Goal: Use online tool/utility: Use online tool/utility

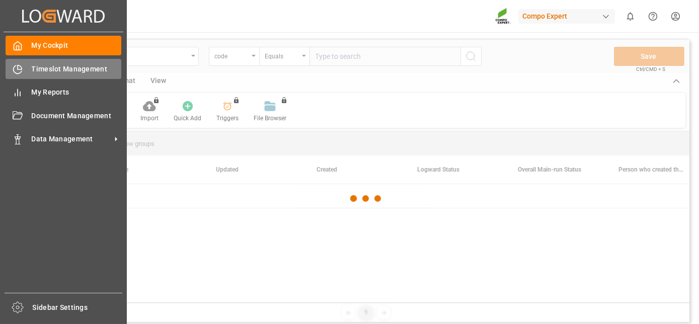
click at [21, 71] on icon at bounding box center [18, 69] width 8 height 8
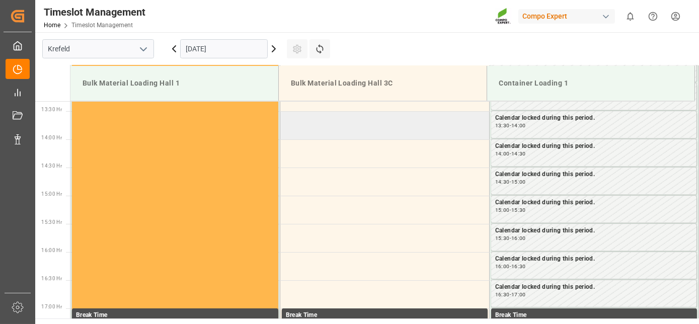
drag, startPoint x: 466, startPoint y: 186, endPoint x: 444, endPoint y: 242, distance: 61.0
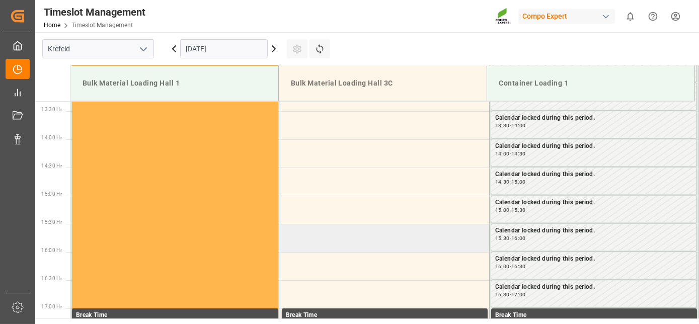
scroll to position [756, 0]
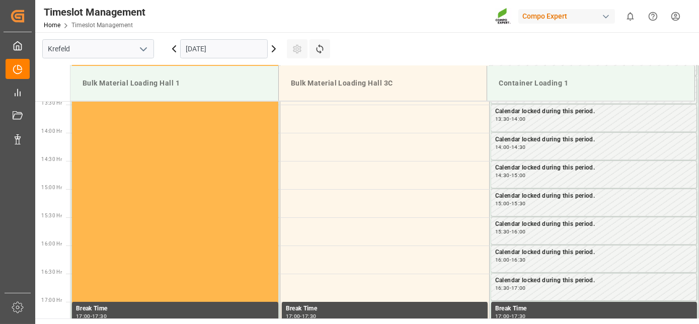
click at [279, 52] on icon at bounding box center [274, 49] width 12 height 12
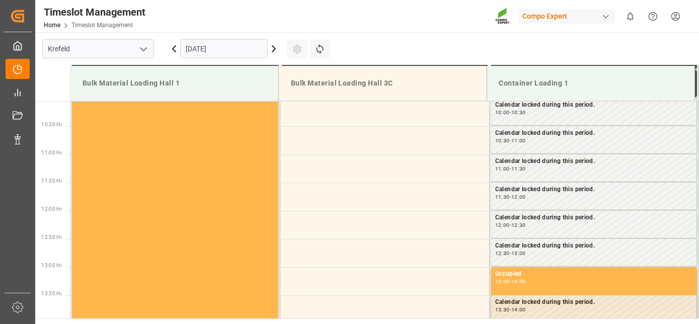
scroll to position [613, 0]
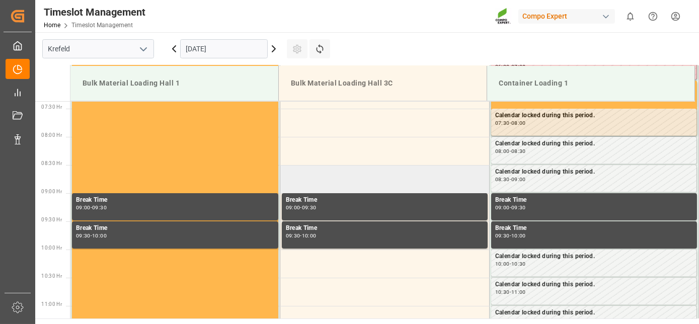
drag, startPoint x: 385, startPoint y: 252, endPoint x: 391, endPoint y: 171, distance: 82.2
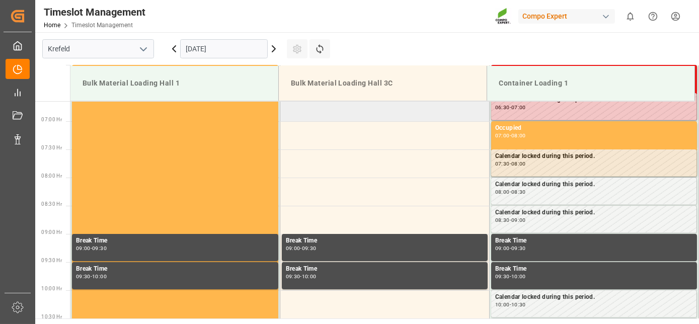
drag, startPoint x: 391, startPoint y: 171, endPoint x: 386, endPoint y: 133, distance: 38.1
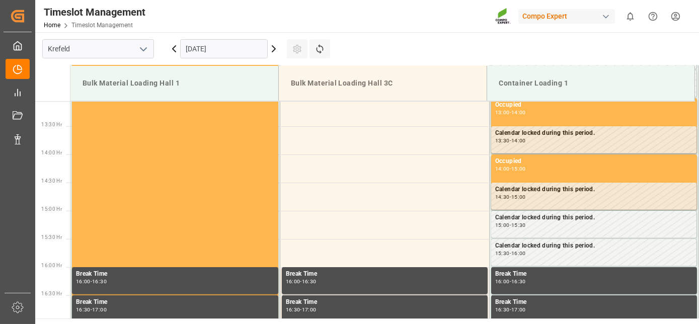
drag, startPoint x: 419, startPoint y: 145, endPoint x: 387, endPoint y: 239, distance: 99.4
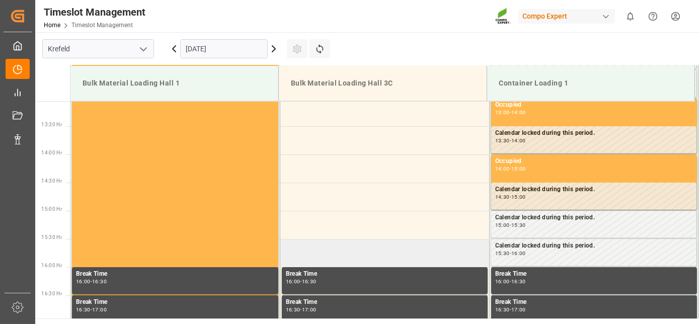
scroll to position [753, 0]
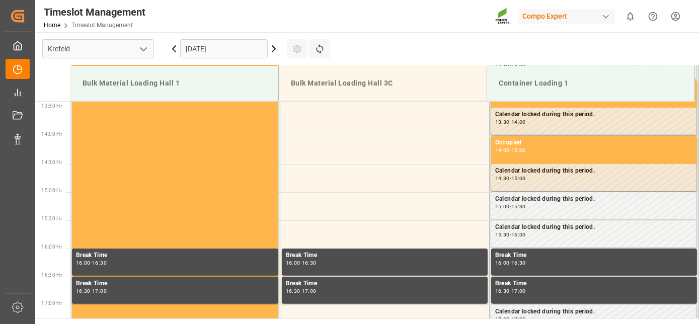
click at [173, 51] on icon at bounding box center [174, 49] width 12 height 12
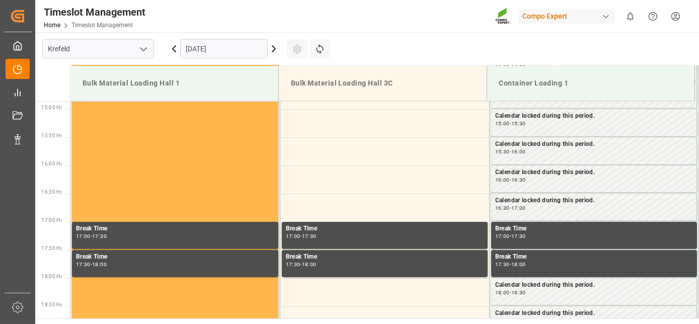
drag, startPoint x: 320, startPoint y: 181, endPoint x: 309, endPoint y: 243, distance: 63.3
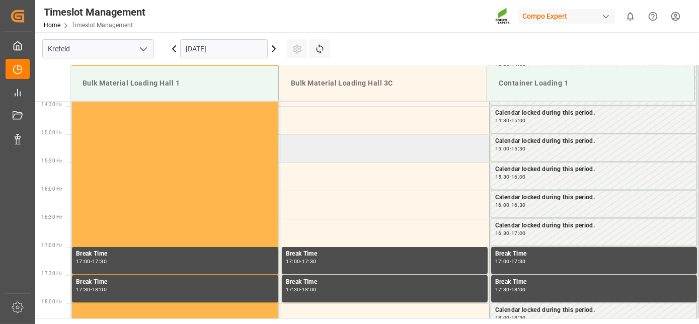
drag, startPoint x: 313, startPoint y: 234, endPoint x: 328, endPoint y: 163, distance: 72.9
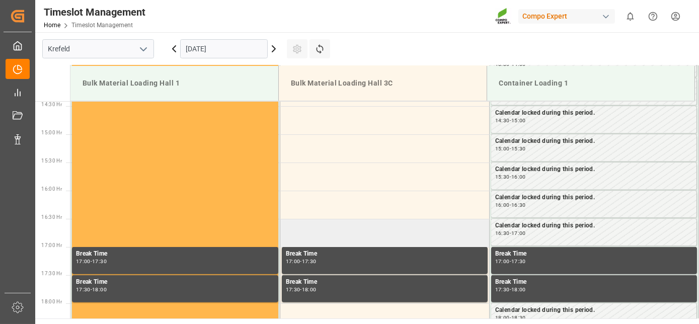
scroll to position [802, 0]
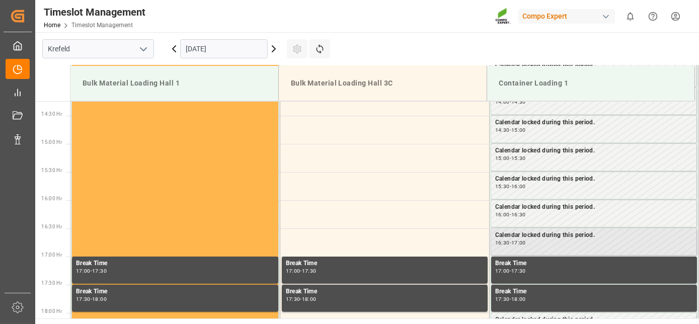
drag, startPoint x: 655, startPoint y: 84, endPoint x: 526, endPoint y: 238, distance: 201.0
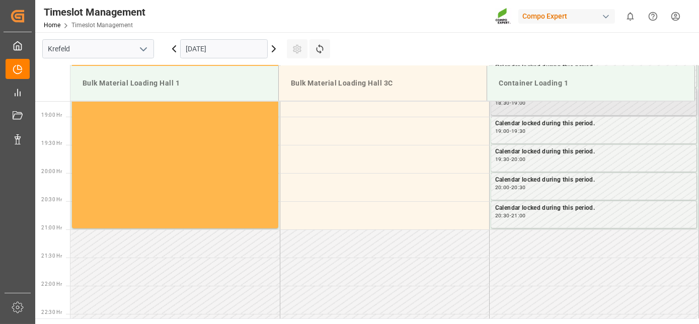
drag, startPoint x: 519, startPoint y: 244, endPoint x: 495, endPoint y: 307, distance: 67.2
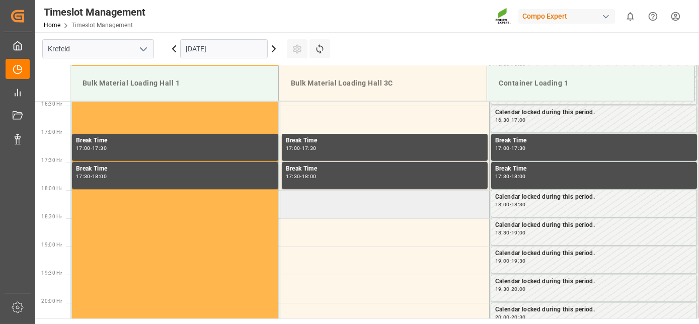
drag, startPoint x: 480, startPoint y: 280, endPoint x: 474, endPoint y: 200, distance: 79.7
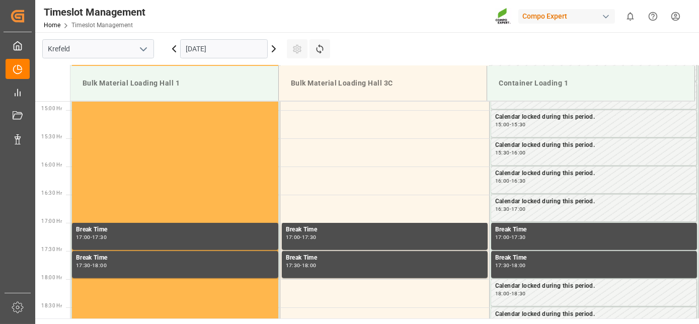
scroll to position [743, 0]
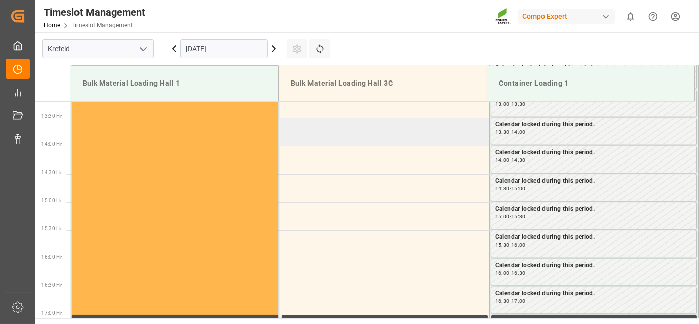
drag, startPoint x: 475, startPoint y: 201, endPoint x: 461, endPoint y: 118, distance: 84.7
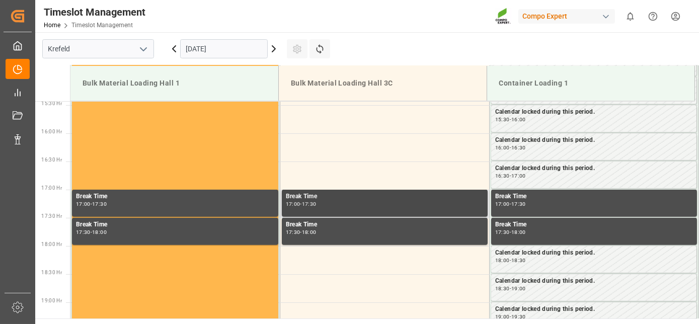
scroll to position [895, 0]
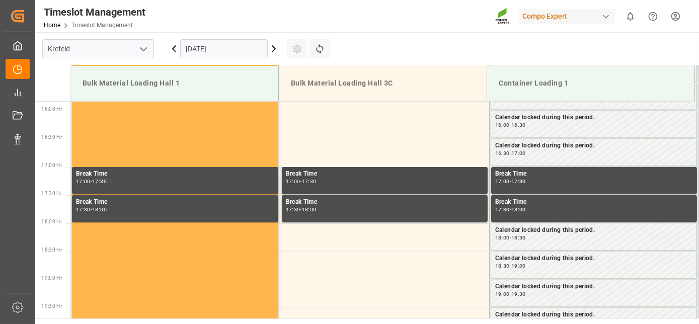
drag, startPoint x: 493, startPoint y: 233, endPoint x: 481, endPoint y: 279, distance: 47.0
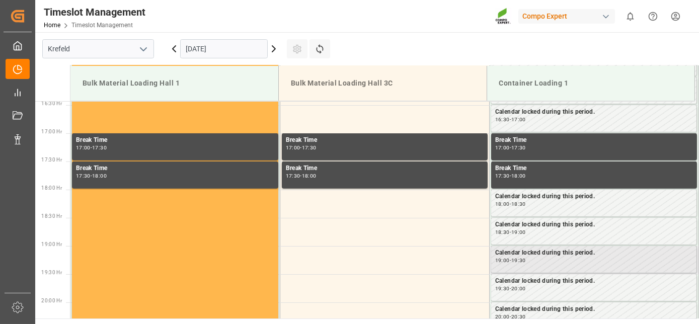
drag, startPoint x: 489, startPoint y: 239, endPoint x: 487, endPoint y: 275, distance: 35.8
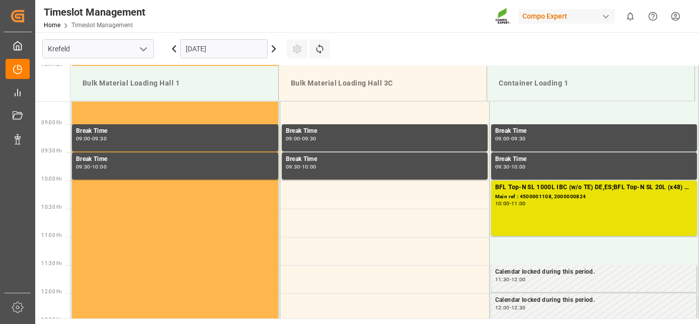
drag, startPoint x: 487, startPoint y: 275, endPoint x: 487, endPoint y: 211, distance: 63.9
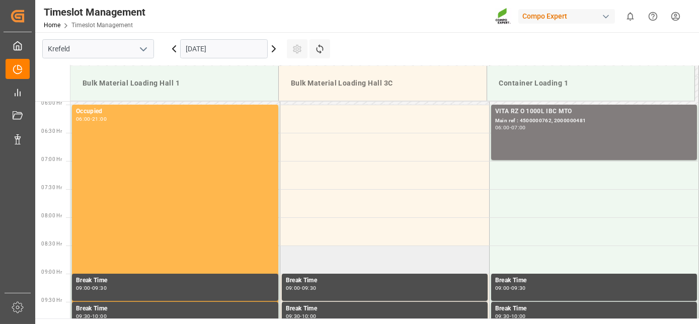
scroll to position [281, 0]
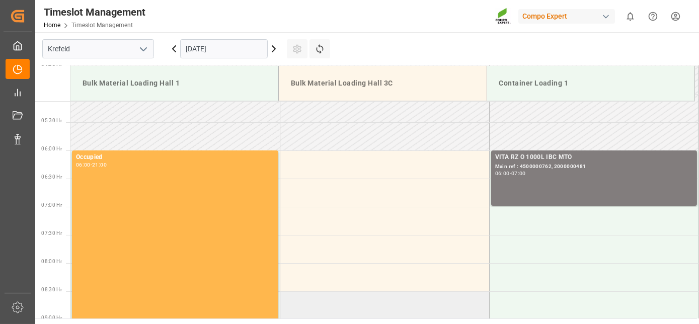
drag, startPoint x: 484, startPoint y: 216, endPoint x: 464, endPoint y: 163, distance: 55.9
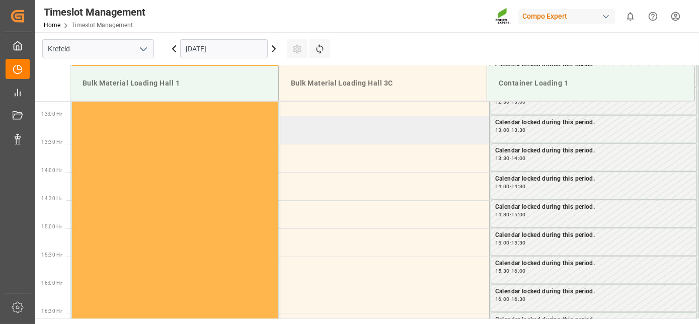
drag, startPoint x: 464, startPoint y: 164, endPoint x: 447, endPoint y: 244, distance: 81.8
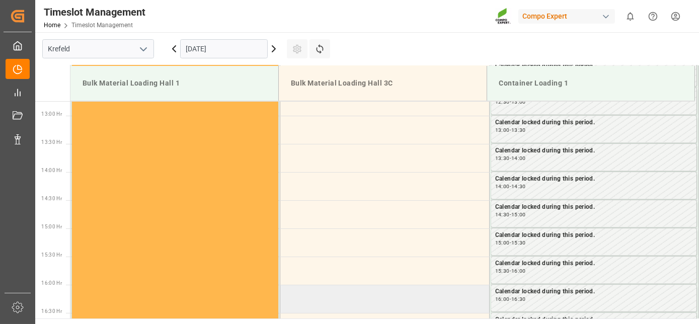
scroll to position [782, 0]
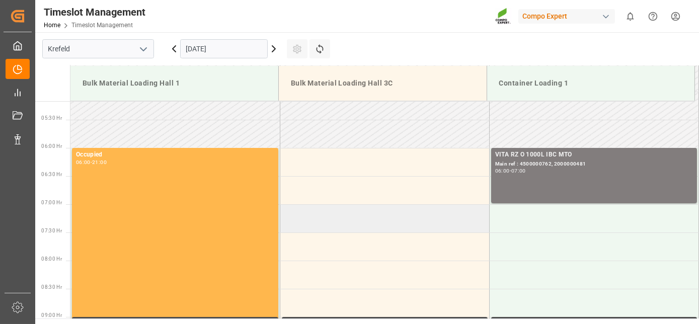
drag, startPoint x: 454, startPoint y: 254, endPoint x: 444, endPoint y: 141, distance: 113.1
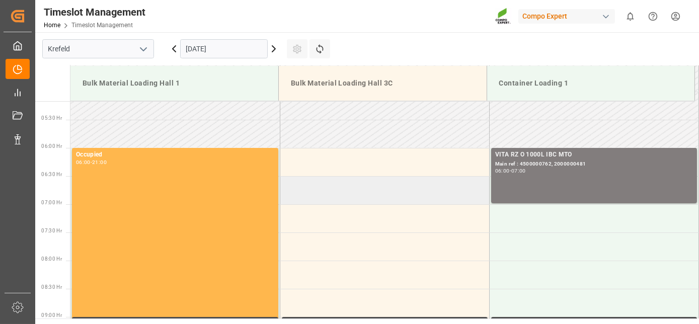
scroll to position [236, 0]
